Goal: Task Accomplishment & Management: Complete application form

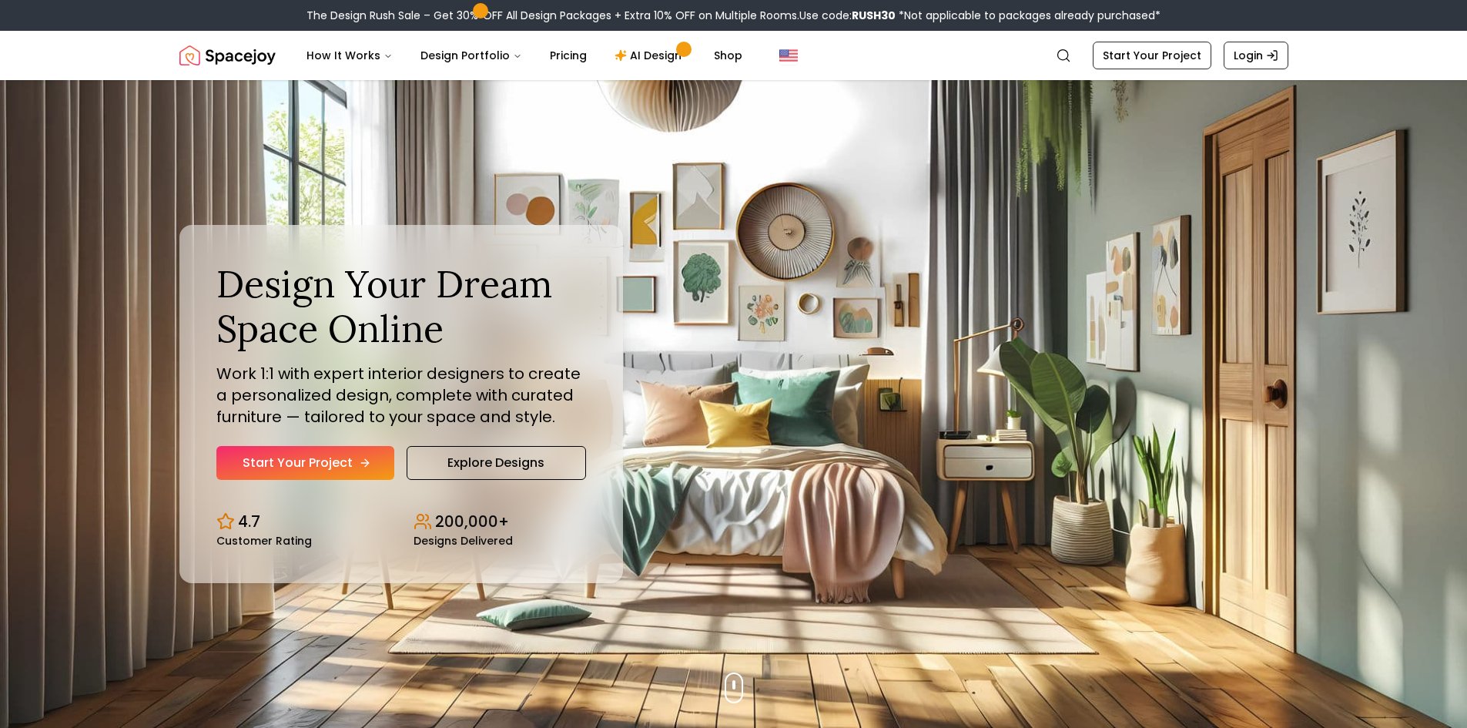
click at [376, 462] on link "Start Your Project" at bounding box center [305, 463] width 178 height 34
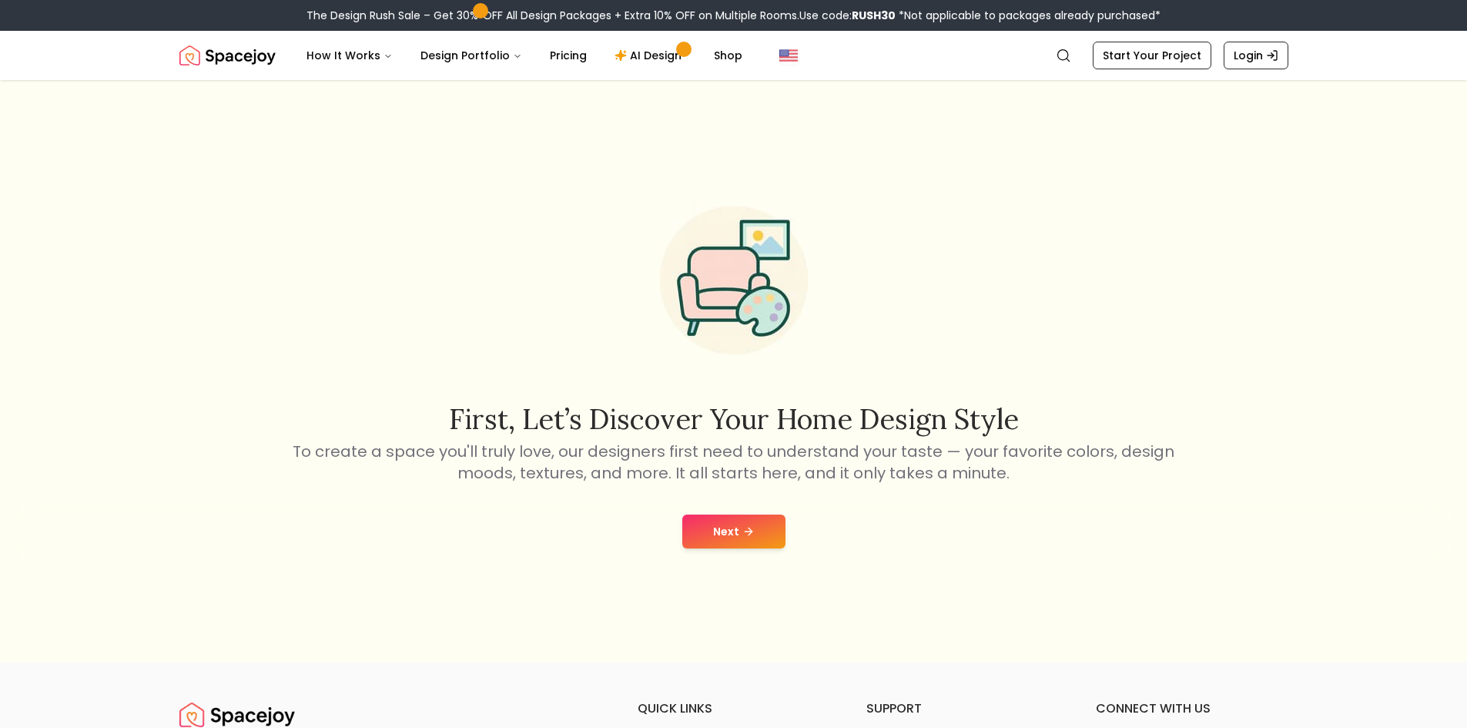
click at [756, 529] on button "Next" at bounding box center [733, 532] width 103 height 34
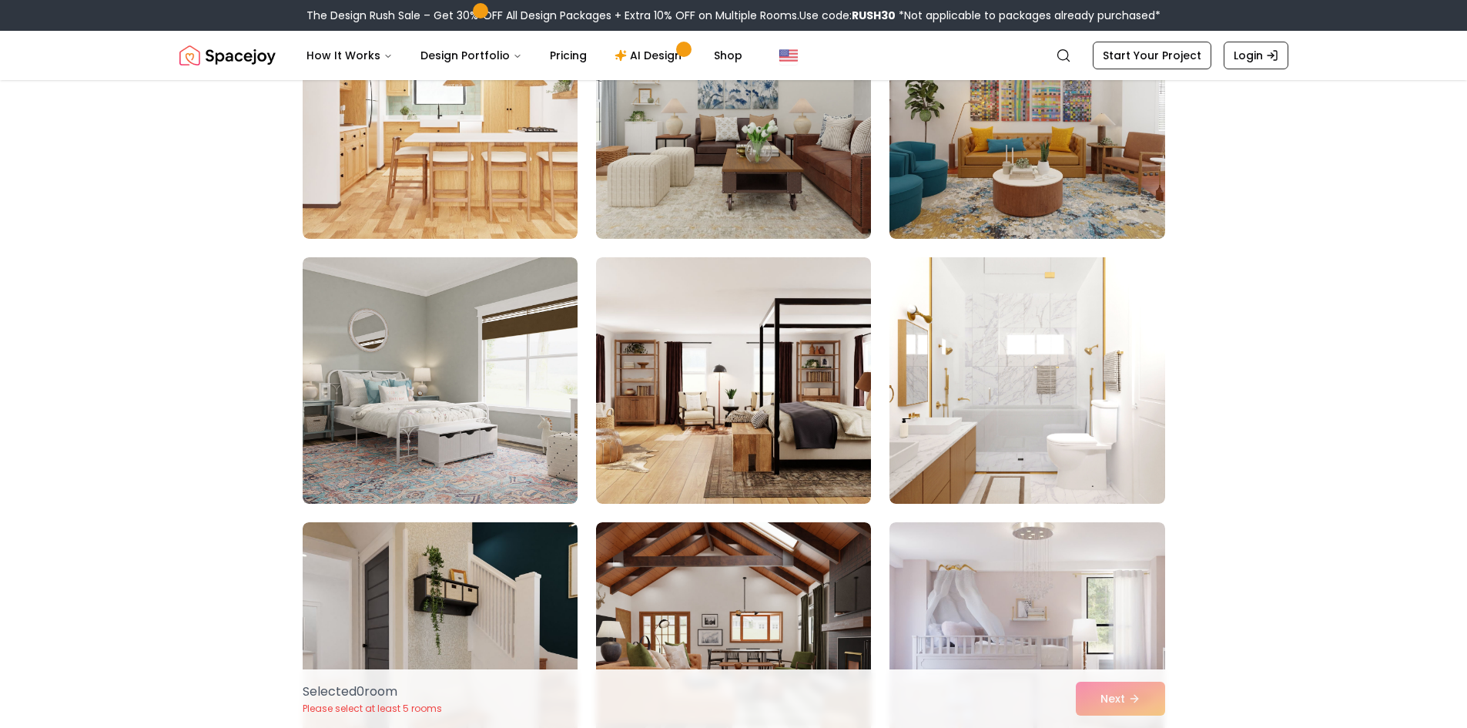
scroll to position [1309, 0]
